Goal: Register for event/course

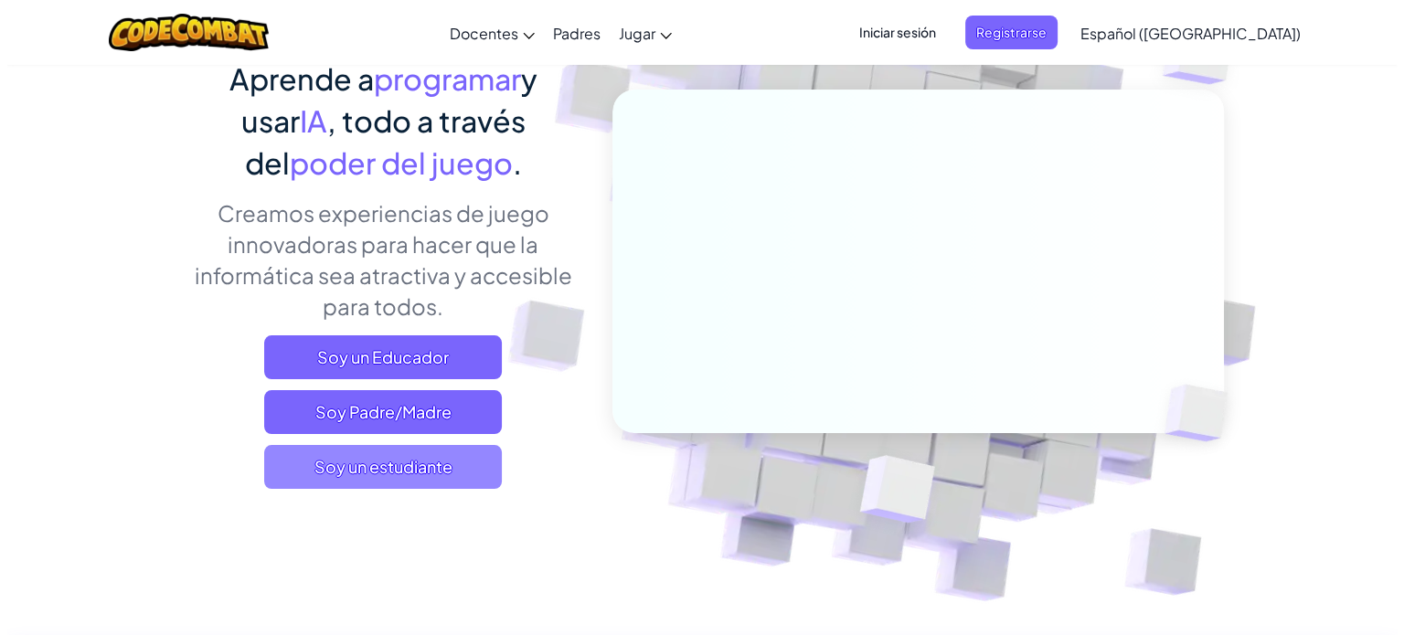
scroll to position [183, 0]
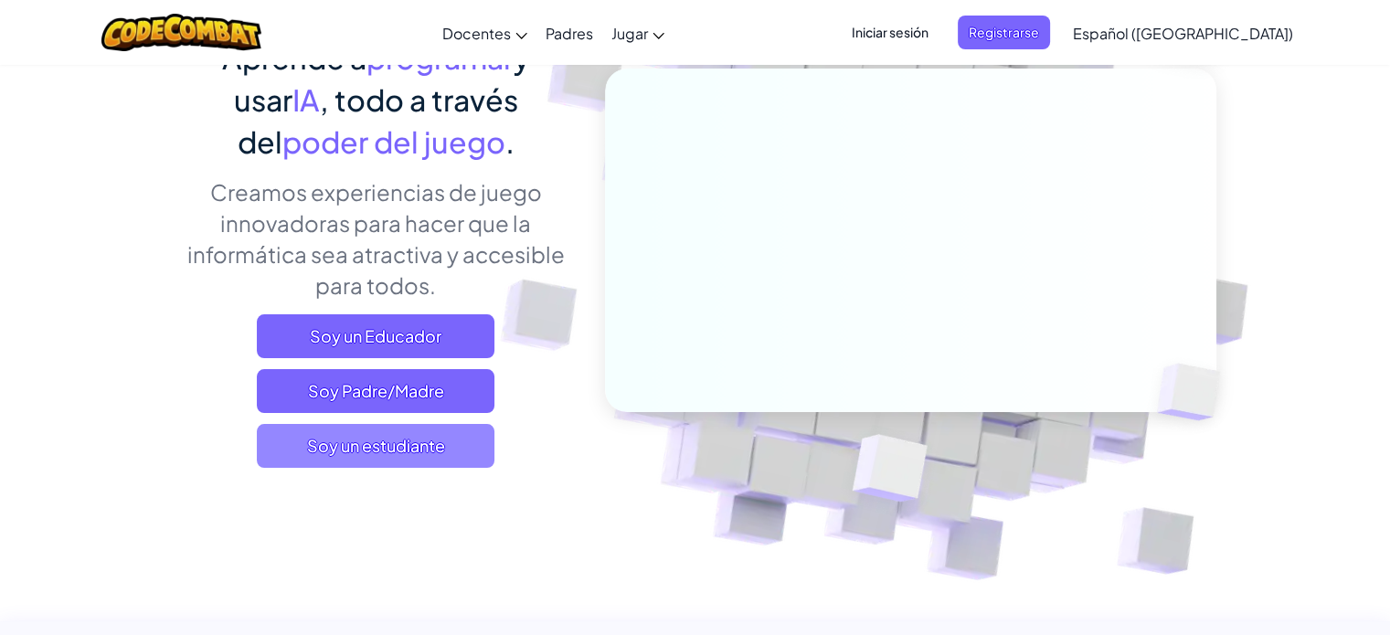
click at [421, 440] on font "Soy un estudiante" at bounding box center [376, 445] width 138 height 21
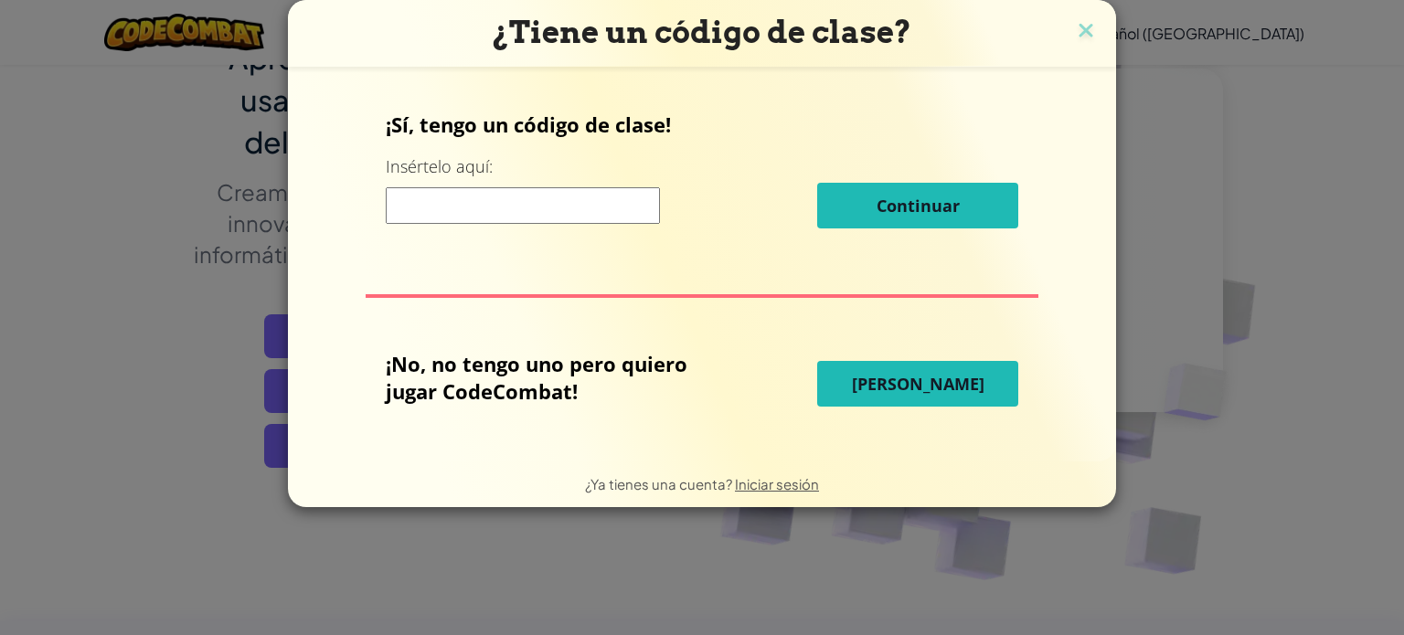
click at [558, 210] on input at bounding box center [523, 205] width 274 height 37
paste input "SockGreenHeart"
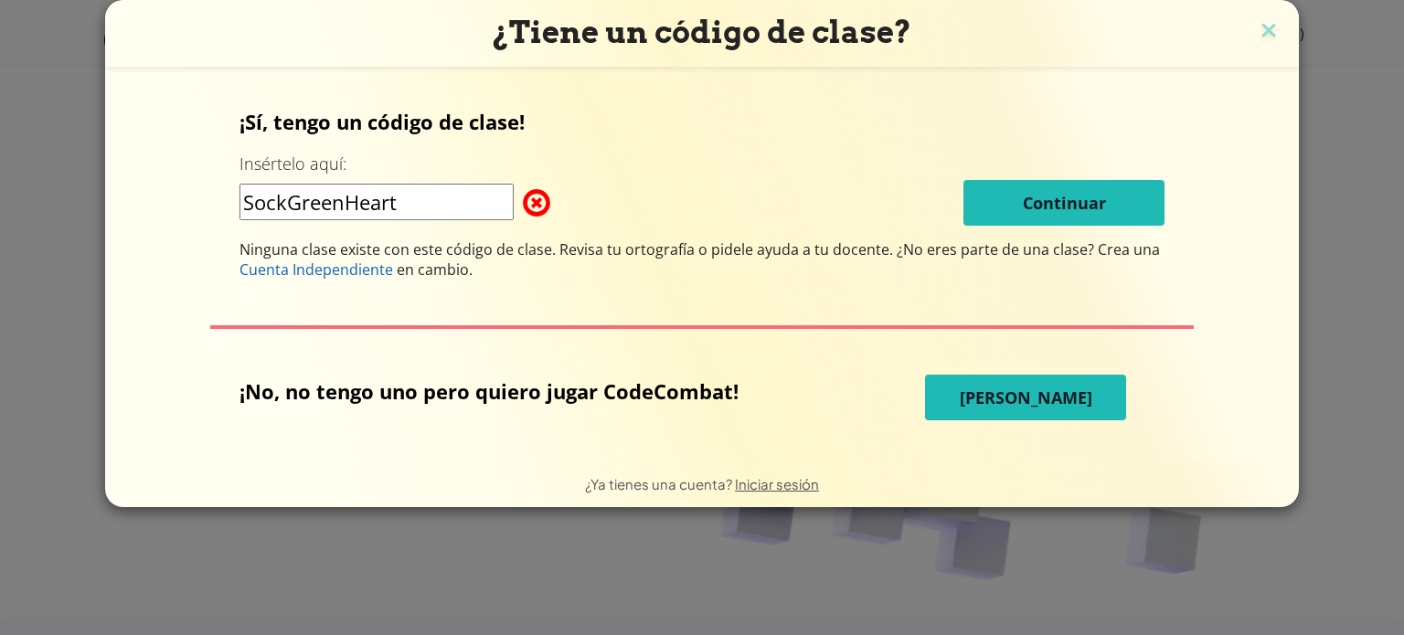
click at [440, 197] on input "SockGreenHeart" at bounding box center [376, 202] width 274 height 37
click at [291, 204] on input "SockGreenHeart" at bounding box center [376, 202] width 274 height 37
click at [359, 193] on input "Sock GreenHeart" at bounding box center [376, 202] width 274 height 37
click at [431, 197] on input "Sock [PERSON_NAME] Heart" at bounding box center [376, 202] width 274 height 37
type input "S"
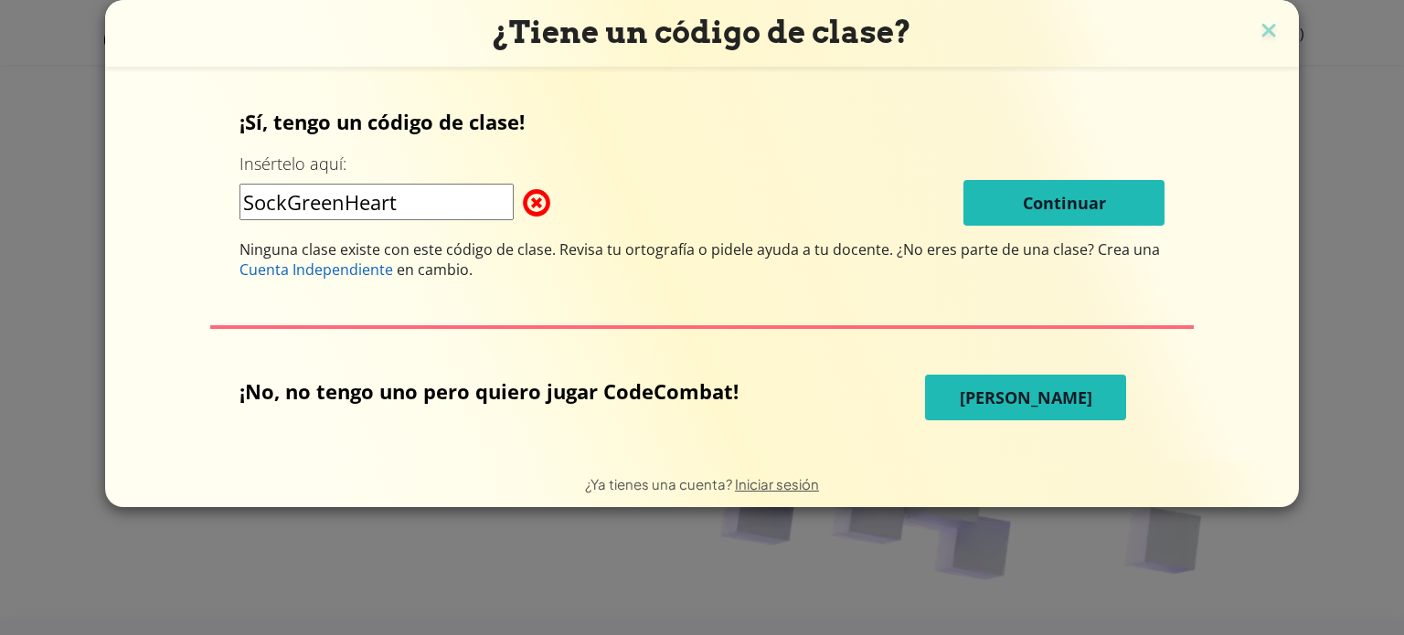
type input "SockGreenHeart"
